Goal: Transaction & Acquisition: Purchase product/service

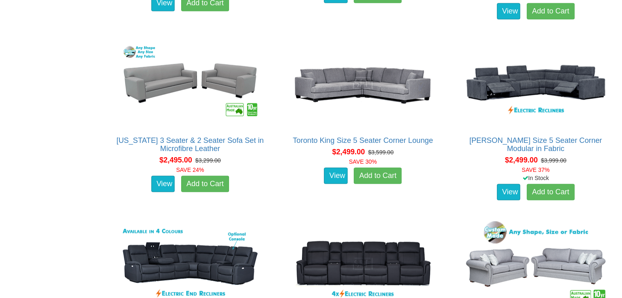
scroll to position [1660, 0]
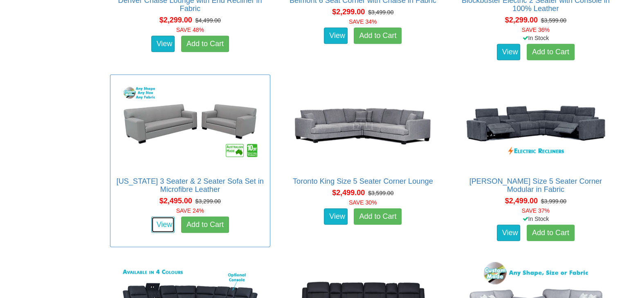
click at [167, 224] on link "View" at bounding box center [163, 225] width 24 height 16
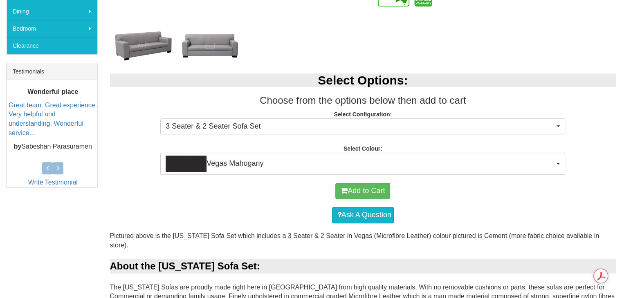
scroll to position [286, 0]
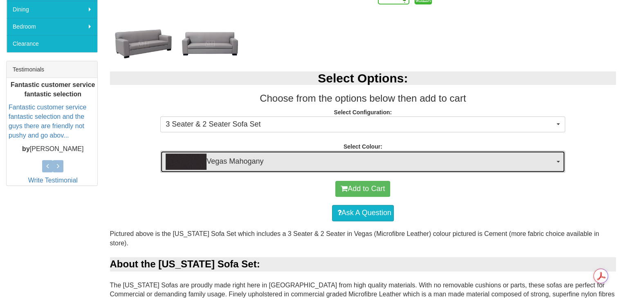
click at [559, 159] on button "Vegas Mahogany" at bounding box center [362, 162] width 405 height 22
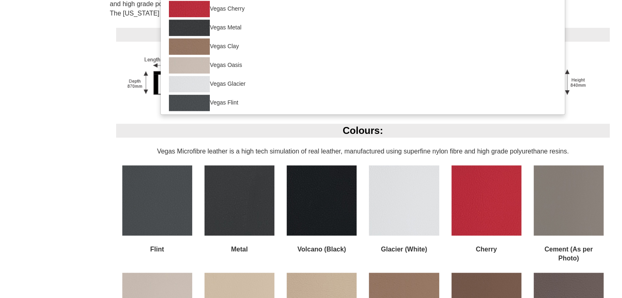
scroll to position [572, 0]
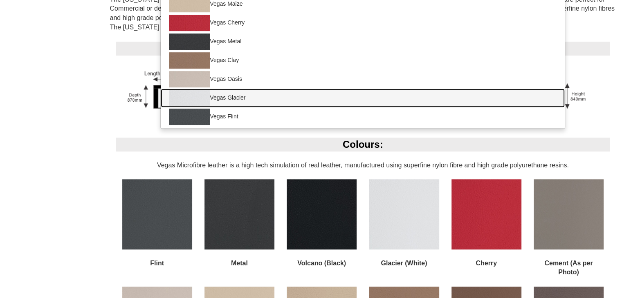
click at [196, 98] on img at bounding box center [189, 98] width 41 height 16
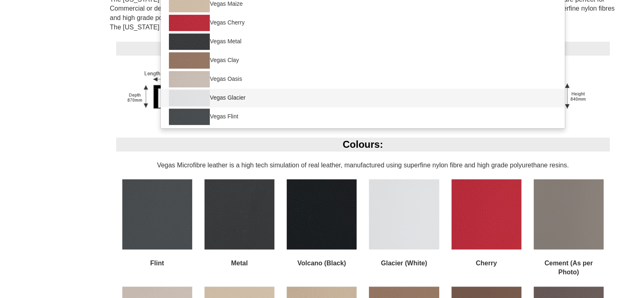
select select "1460"
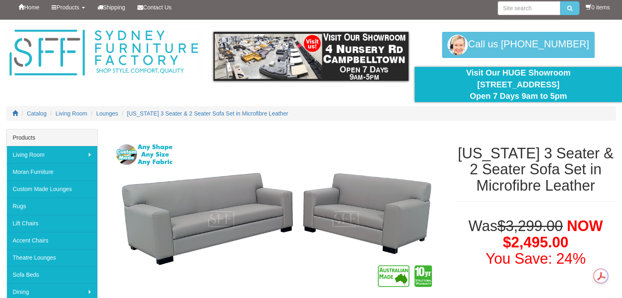
scroll to position [0, 0]
